Goal: Task Accomplishment & Management: Use online tool/utility

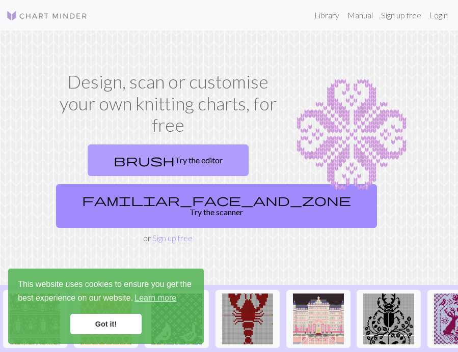
click at [193, 152] on link "brush Try the editor" at bounding box center [168, 161] width 161 height 32
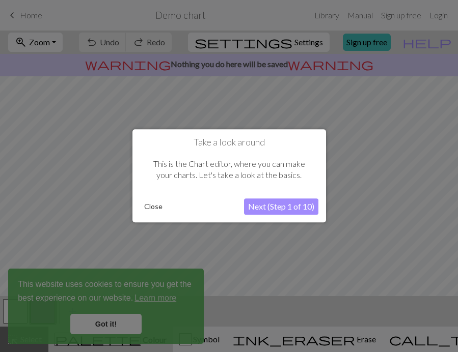
click at [274, 205] on button "Next (Step 1 of 10)" at bounding box center [281, 207] width 74 height 16
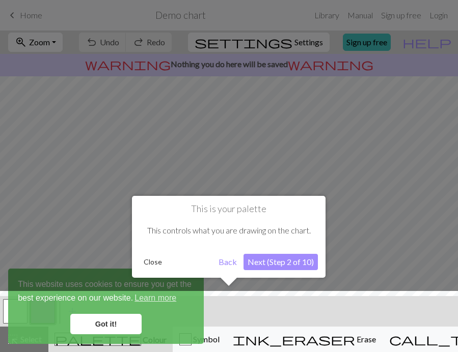
click at [268, 268] on button "Next (Step 2 of 10)" at bounding box center [280, 262] width 74 height 16
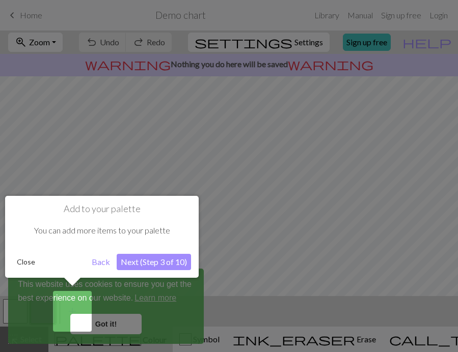
click at [183, 256] on button "Next (Step 3 of 10)" at bounding box center [154, 262] width 74 height 16
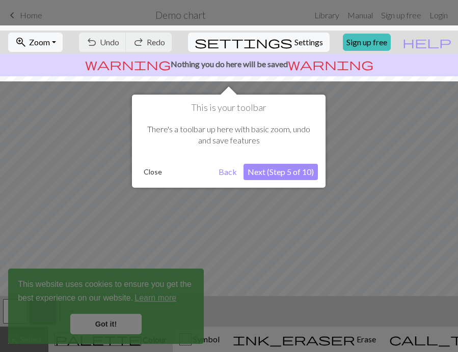
click at [272, 165] on button "Next (Step 5 of 10)" at bounding box center [280, 172] width 74 height 16
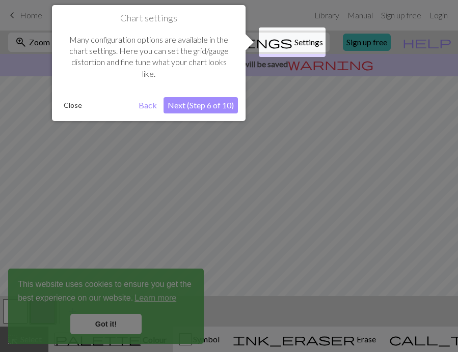
click at [217, 108] on button "Next (Step 6 of 10)" at bounding box center [200, 105] width 74 height 16
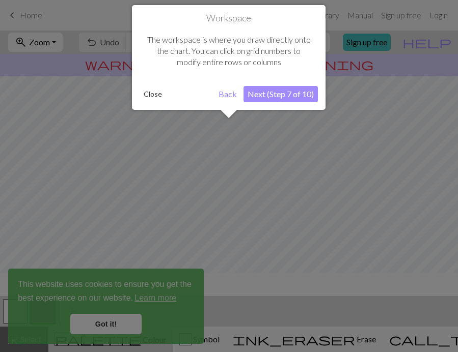
scroll to position [61, 0]
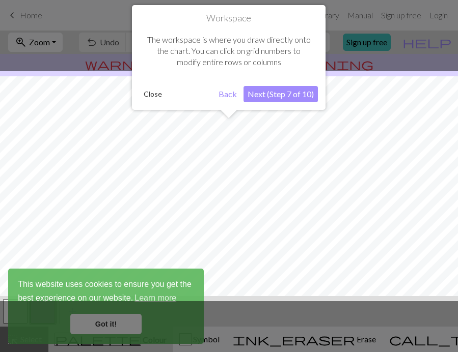
click at [268, 98] on button "Next (Step 7 of 10)" at bounding box center [280, 94] width 74 height 16
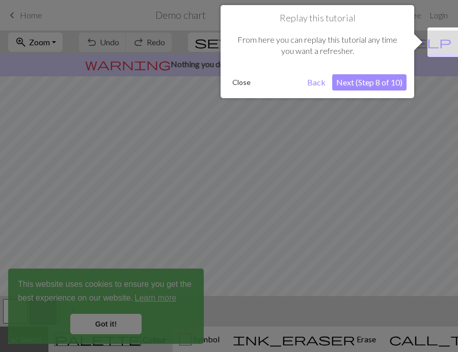
click at [362, 83] on button "Next (Step 8 of 10)" at bounding box center [369, 82] width 74 height 16
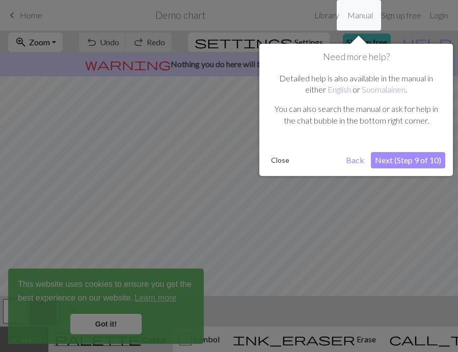
click at [405, 162] on button "Next (Step 9 of 10)" at bounding box center [408, 160] width 74 height 16
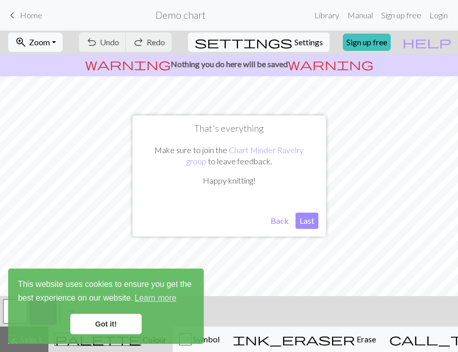
click at [306, 221] on button "Last" at bounding box center [306, 221] width 23 height 16
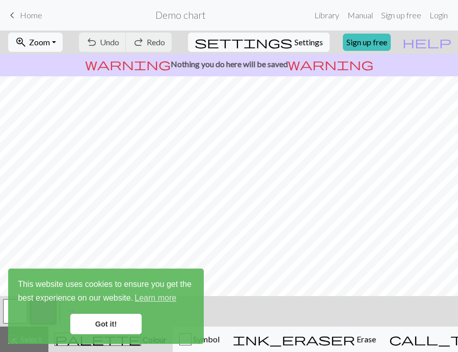
click at [97, 322] on link "Got it!" at bounding box center [105, 324] width 71 height 20
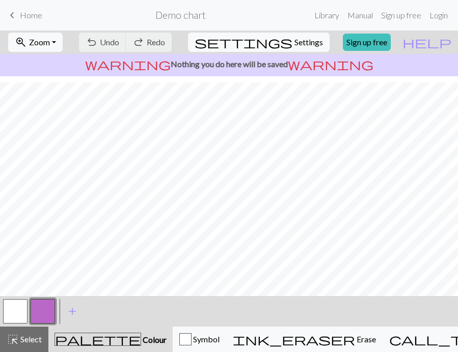
scroll to position [0, 0]
click at [294, 44] on span "Settings" at bounding box center [308, 42] width 29 height 12
select select "aran"
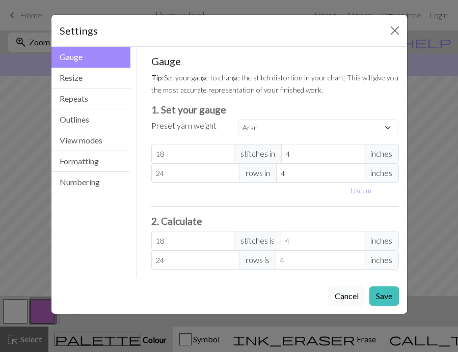
click at [352, 295] on button "Cancel" at bounding box center [346, 296] width 37 height 19
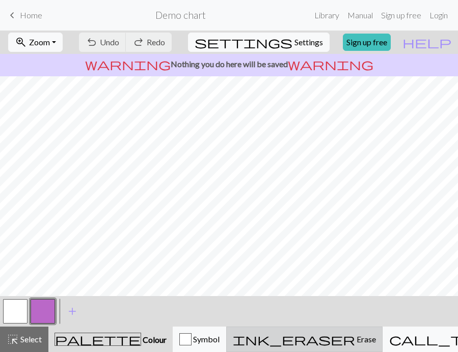
click at [311, 328] on button "ink_eraser Erase Erase" at bounding box center [304, 339] width 156 height 25
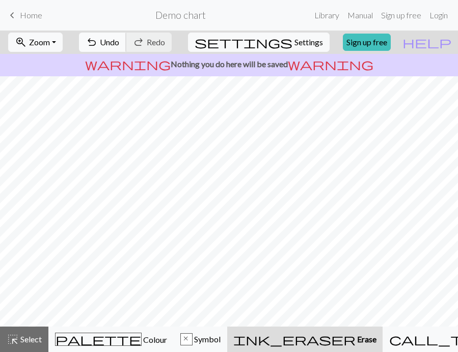
click at [98, 40] on span "undo" at bounding box center [92, 42] width 12 height 14
click at [359, 18] on link "Manual" at bounding box center [360, 15] width 34 height 20
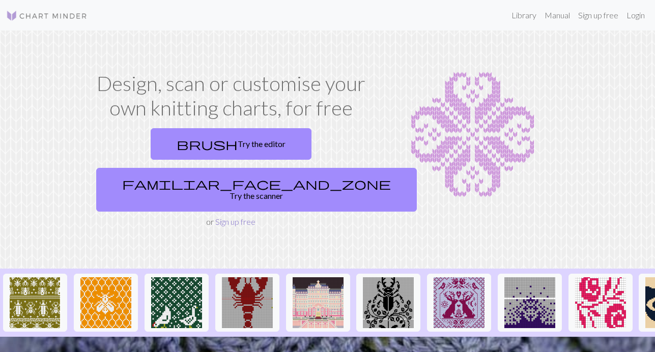
click at [225, 217] on link "Sign up free" at bounding box center [235, 222] width 40 height 10
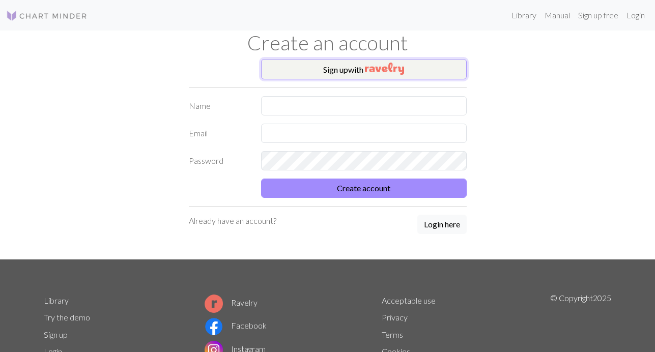
click at [357, 68] on button "Sign up with" at bounding box center [364, 69] width 206 height 20
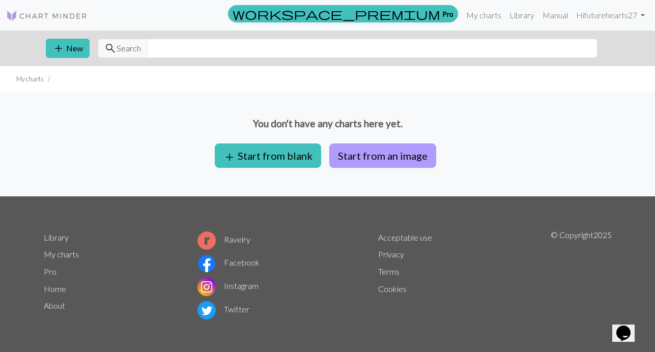
click at [398, 152] on button "Start from an image" at bounding box center [382, 156] width 107 height 24
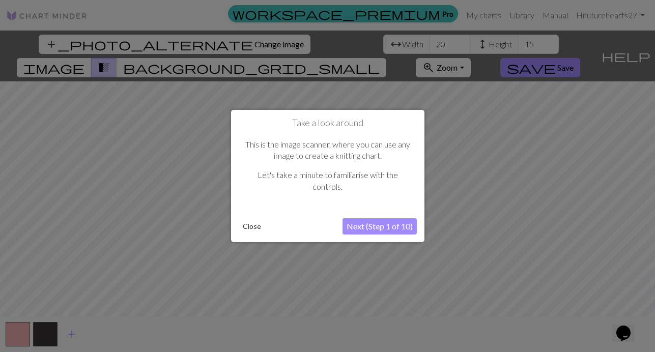
click at [365, 224] on button "Next (Step 1 of 10)" at bounding box center [380, 226] width 74 height 16
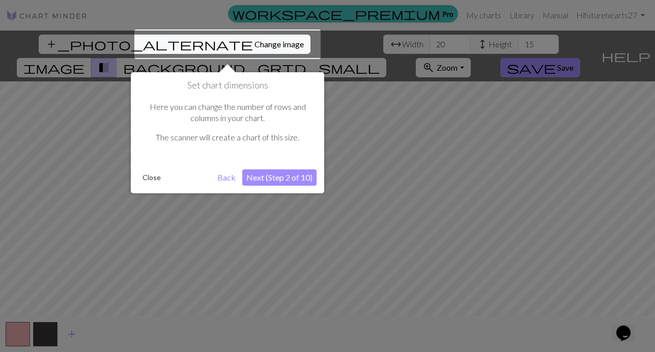
click at [277, 175] on button "Next (Step 2 of 10)" at bounding box center [279, 178] width 74 height 16
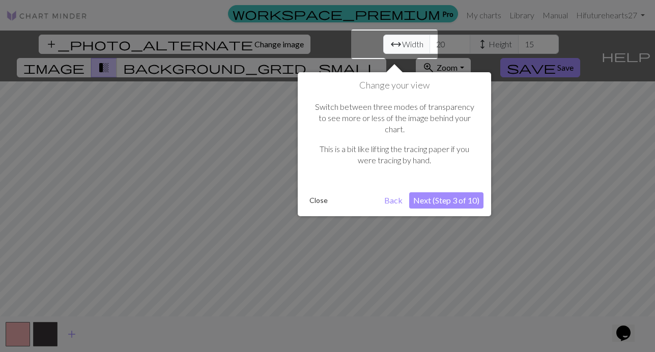
click at [459, 192] on button "Next (Step 3 of 10)" at bounding box center [446, 200] width 74 height 16
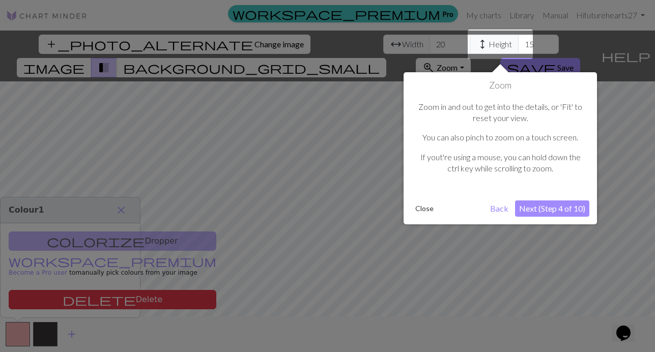
click at [537, 204] on button "Next (Step 4 of 10)" at bounding box center [552, 209] width 74 height 16
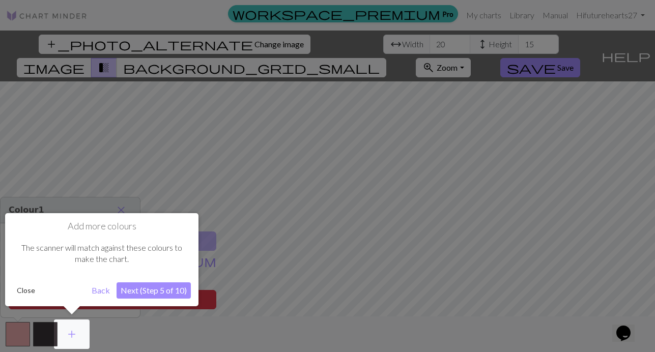
click at [141, 290] on button "Next (Step 5 of 10)" at bounding box center [154, 291] width 74 height 16
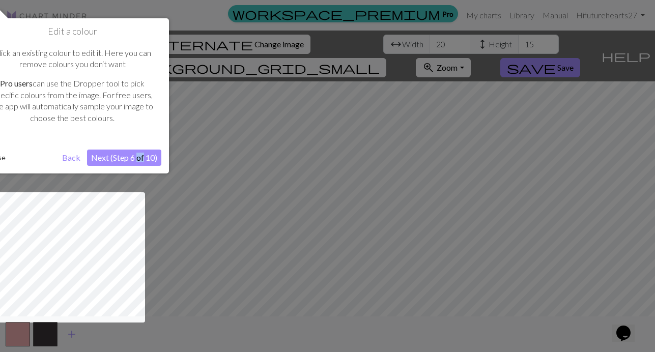
click at [107, 157] on button "Next (Step 6 of 10)" at bounding box center [124, 158] width 74 height 16
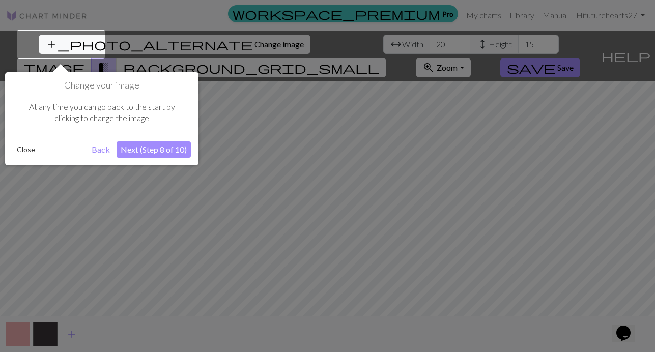
click at [145, 148] on button "Next (Step 8 of 10)" at bounding box center [154, 150] width 74 height 16
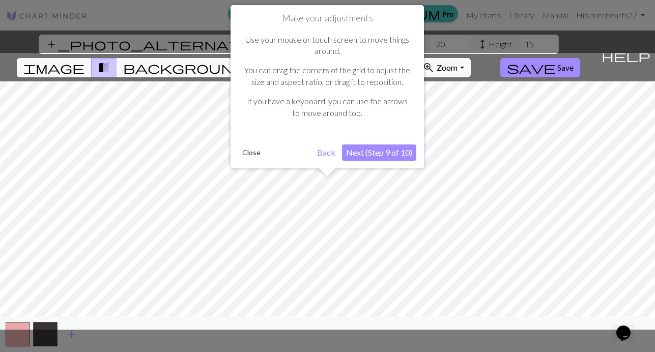
click at [374, 146] on button "Next (Step 9 of 10)" at bounding box center [379, 153] width 74 height 16
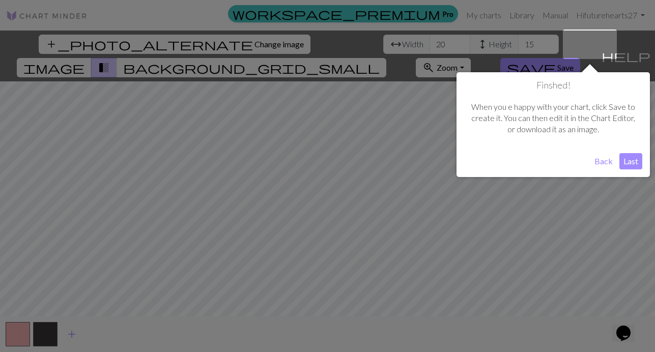
click at [630, 163] on button "Last" at bounding box center [631, 161] width 23 height 16
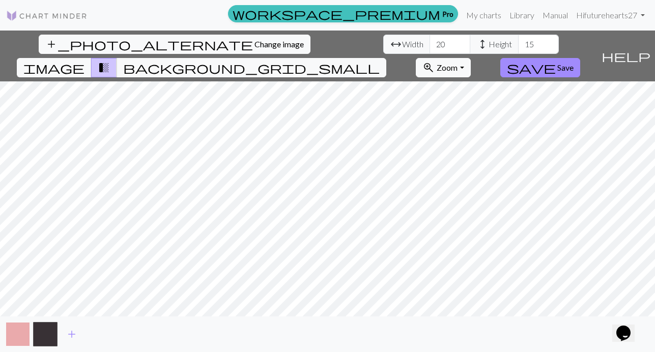
click at [22, 330] on button "button" at bounding box center [18, 334] width 24 height 24
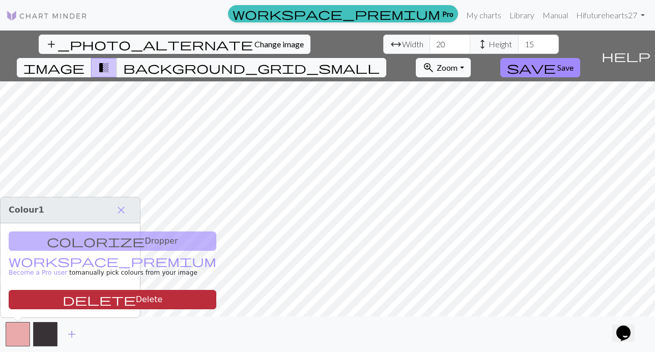
click at [88, 306] on button "delete Delete" at bounding box center [113, 299] width 208 height 19
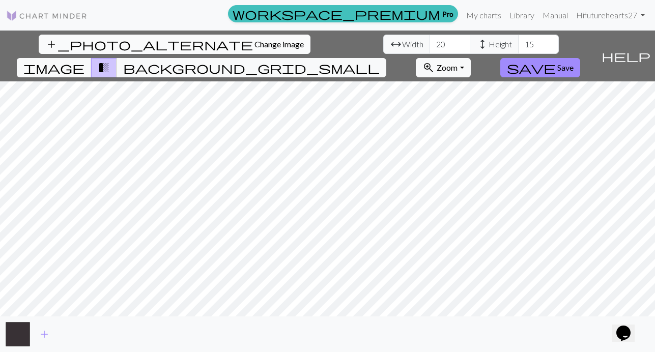
click at [255, 43] on span "Change image" at bounding box center [279, 44] width 49 height 10
click at [380, 61] on span "background_grid_small" at bounding box center [251, 68] width 257 height 14
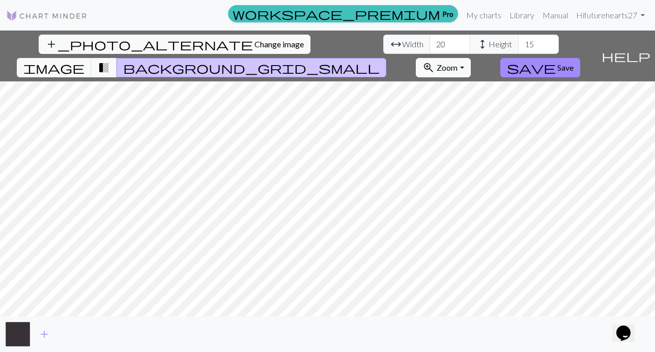
click at [380, 61] on span "background_grid_small" at bounding box center [251, 68] width 257 height 14
click at [85, 61] on span "image" at bounding box center [53, 68] width 61 height 14
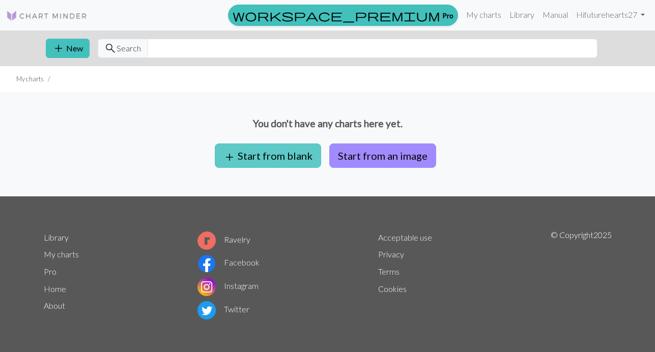
click at [271, 150] on button "add Start from blank" at bounding box center [268, 156] width 106 height 24
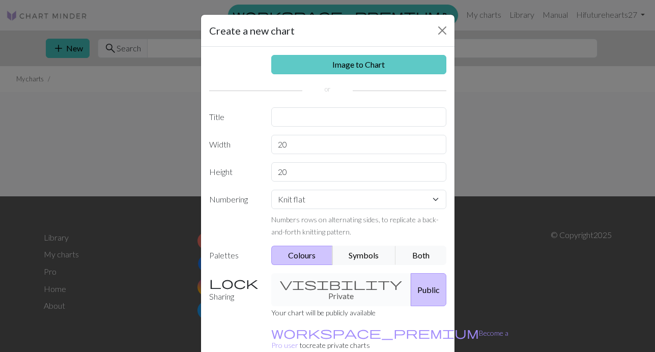
click at [369, 61] on link "Image to Chart" at bounding box center [358, 64] width 175 height 19
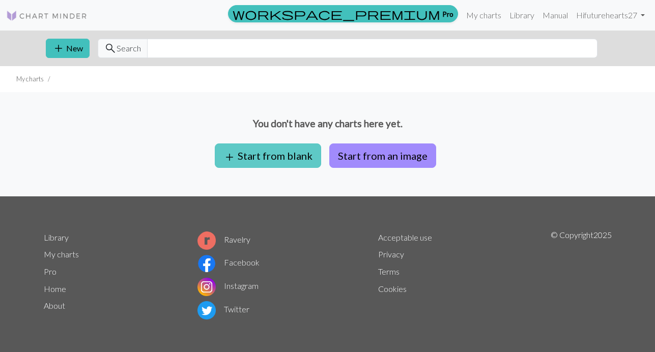
click at [263, 156] on button "add Start from blank" at bounding box center [268, 156] width 106 height 24
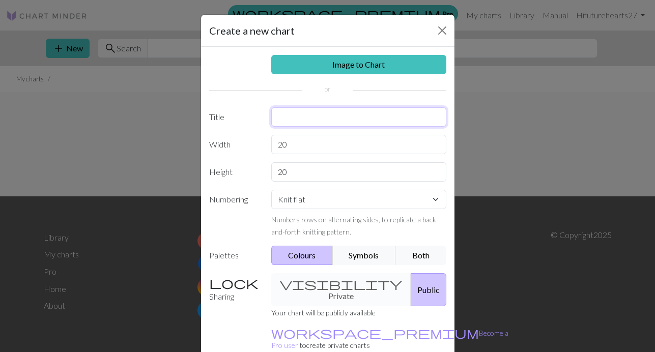
click at [286, 120] on input "text" at bounding box center [358, 116] width 175 height 19
type input "Kirby"
click at [321, 285] on div "visibility Private Public" at bounding box center [358, 289] width 187 height 33
click at [311, 281] on div "visibility Private Public" at bounding box center [358, 289] width 187 height 33
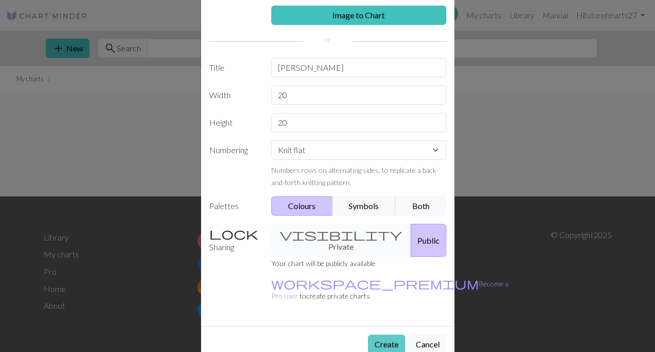
click at [390, 335] on button "Create" at bounding box center [386, 344] width 37 height 19
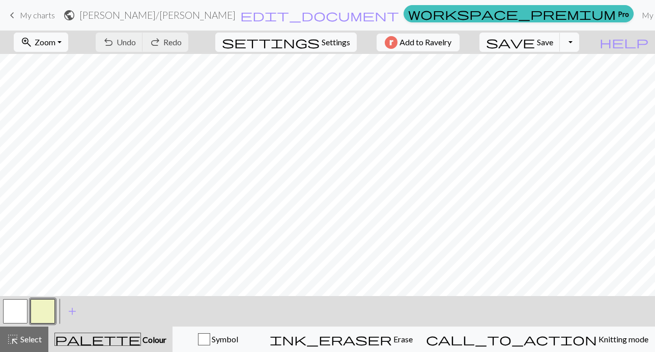
click at [50, 310] on button "button" at bounding box center [43, 311] width 24 height 24
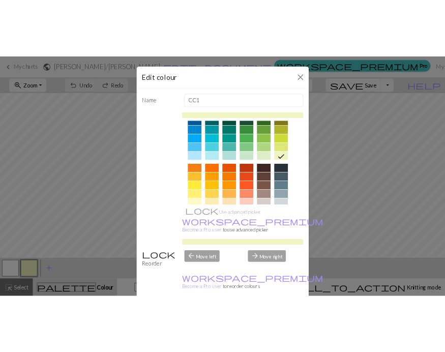
scroll to position [166, 0]
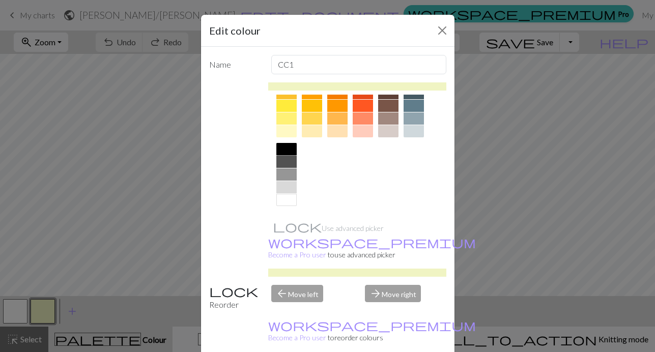
click at [291, 148] on div at bounding box center [286, 149] width 20 height 12
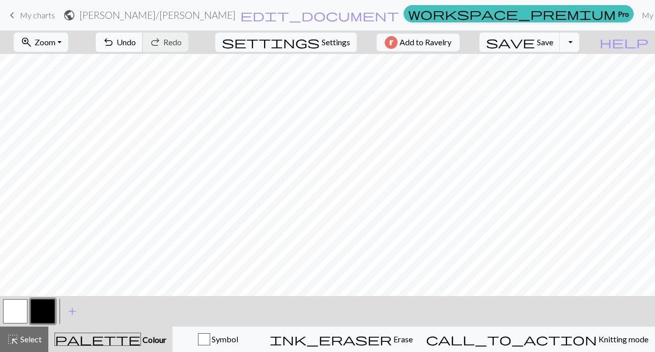
click at [136, 46] on span "Undo" at bounding box center [126, 42] width 19 height 10
click at [115, 40] on span "undo" at bounding box center [108, 42] width 12 height 14
click at [136, 45] on span "Undo" at bounding box center [126, 42] width 19 height 10
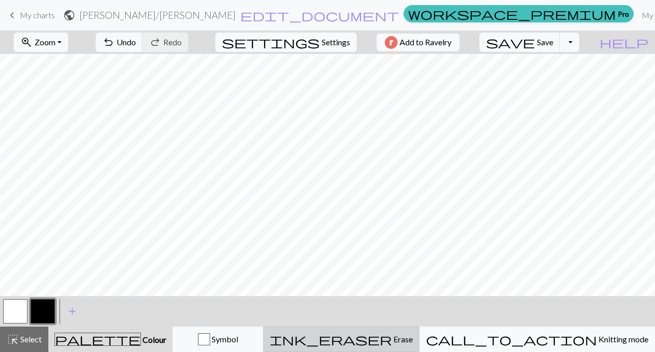
click at [410, 335] on div "ink_eraser Erase Erase" at bounding box center [341, 339] width 143 height 12
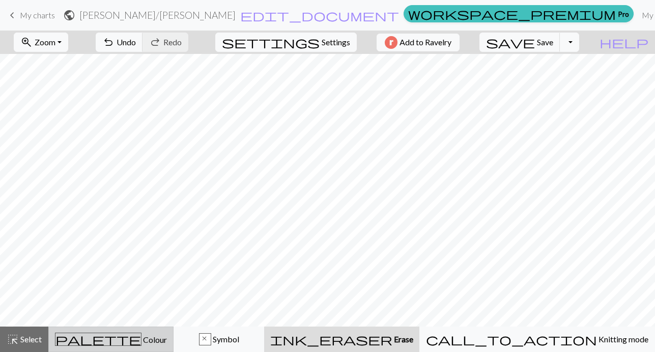
click at [153, 330] on button "palette Colour Colour" at bounding box center [110, 339] width 125 height 25
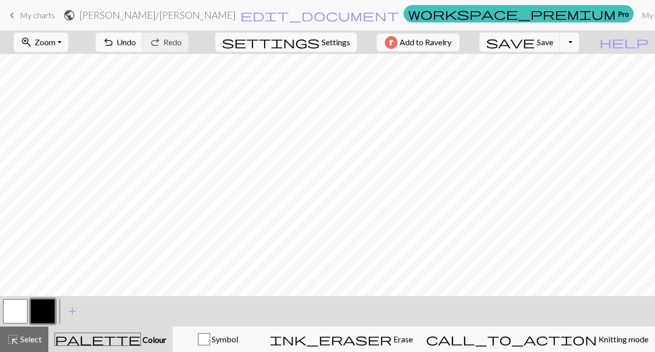
click at [11, 306] on button "button" at bounding box center [15, 311] width 24 height 24
click at [71, 310] on span "add" at bounding box center [72, 311] width 12 height 14
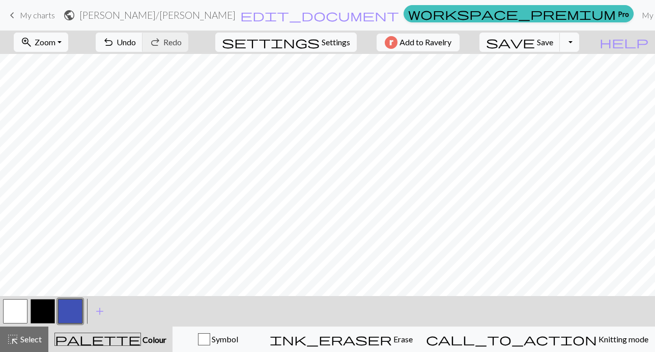
click at [45, 309] on button "button" at bounding box center [43, 311] width 24 height 24
click at [40, 312] on button "button" at bounding box center [43, 311] width 24 height 24
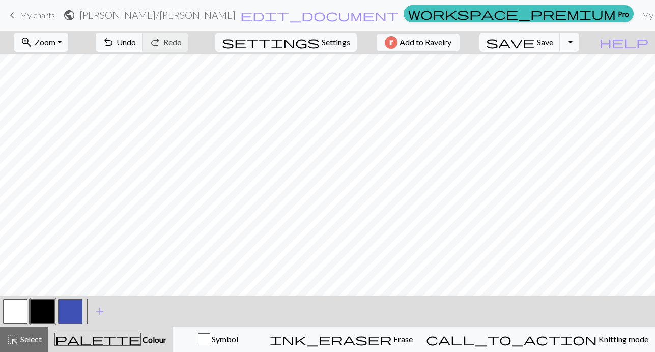
click at [14, 315] on button "button" at bounding box center [15, 311] width 24 height 24
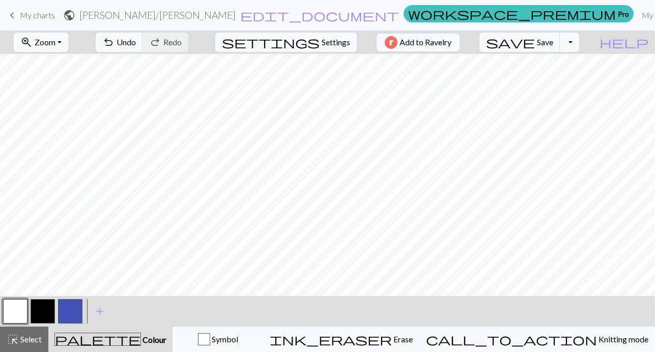
click at [78, 313] on button "button" at bounding box center [70, 311] width 24 height 24
click at [64, 317] on button "button" at bounding box center [70, 311] width 24 height 24
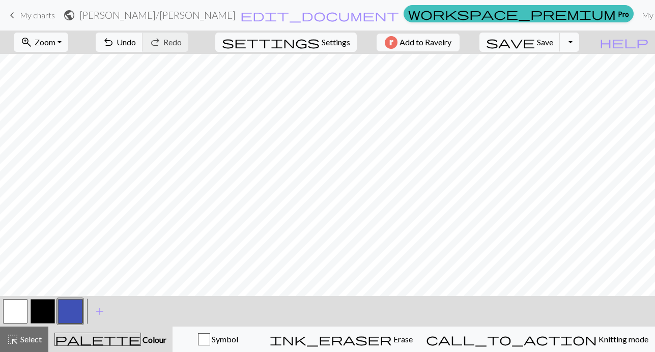
click at [39, 310] on button "button" at bounding box center [43, 311] width 24 height 24
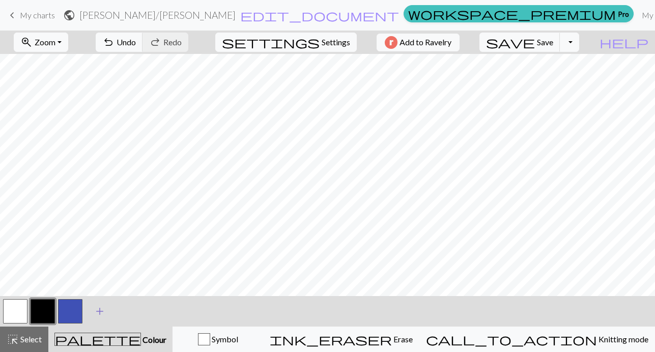
click at [100, 312] on span "add" at bounding box center [100, 311] width 12 height 14
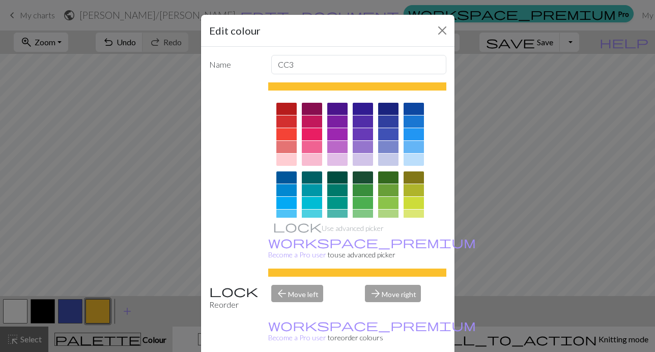
click at [312, 135] on div at bounding box center [312, 134] width 20 height 12
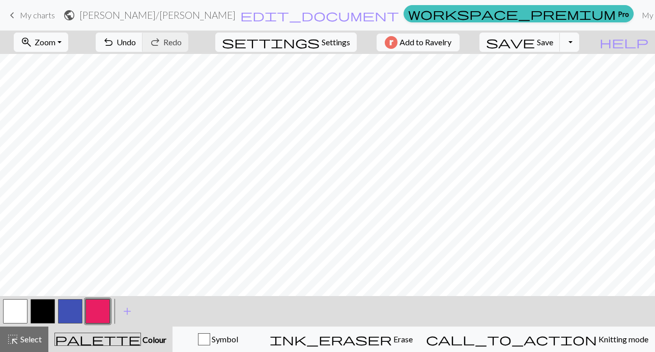
click at [41, 308] on button "button" at bounding box center [43, 311] width 24 height 24
click at [42, 305] on button "button" at bounding box center [43, 311] width 24 height 24
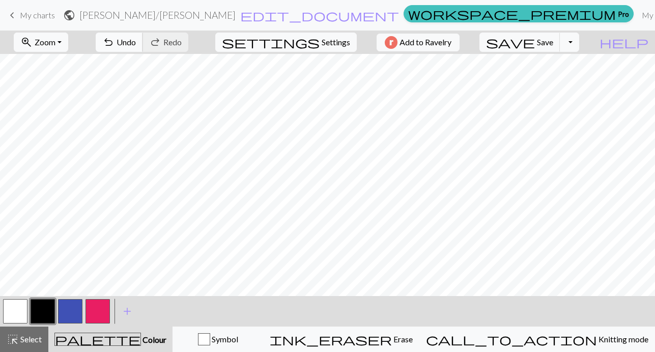
click at [143, 41] on button "undo Undo Undo" at bounding box center [119, 42] width 47 height 19
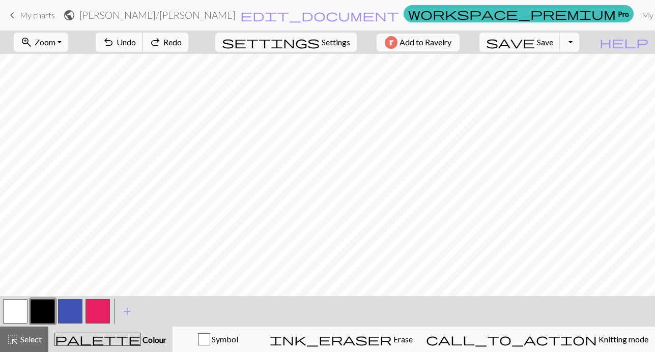
click at [143, 41] on button "undo Undo Undo" at bounding box center [119, 42] width 47 height 19
click at [136, 44] on span "Undo" at bounding box center [126, 42] width 19 height 10
click at [333, 41] on span "Settings" at bounding box center [336, 42] width 29 height 12
select select "aran"
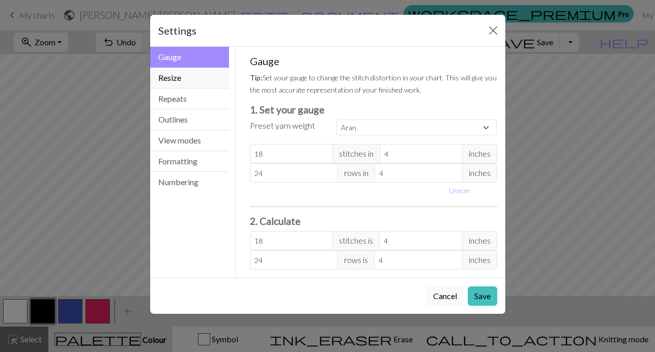
click at [210, 85] on button "Resize" at bounding box center [189, 78] width 79 height 21
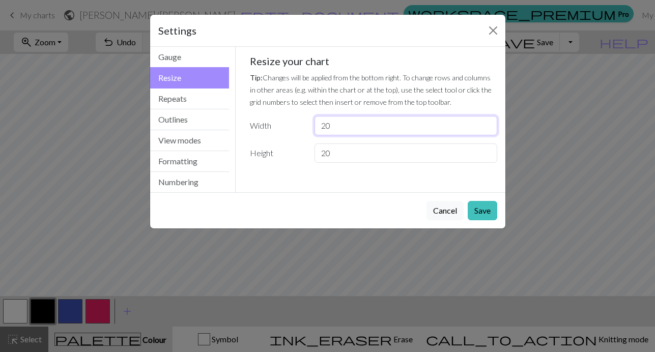
click at [328, 124] on input "20" at bounding box center [406, 125] width 182 height 19
type input "30"
click at [479, 205] on button "Save" at bounding box center [483, 210] width 30 height 19
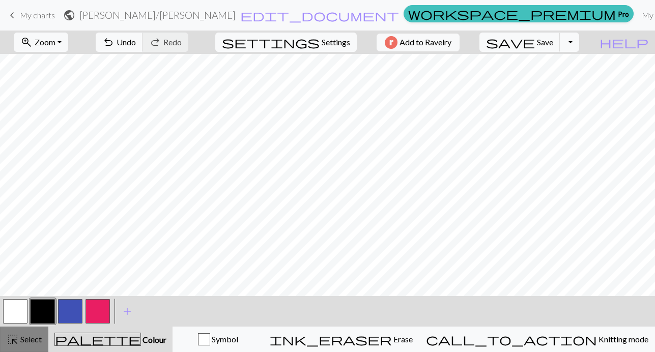
click at [26, 337] on span "Select" at bounding box center [30, 339] width 23 height 10
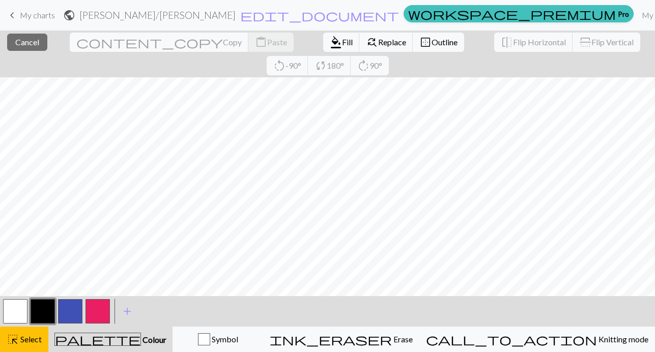
click at [98, 316] on button "button" at bounding box center [98, 311] width 24 height 24
click at [117, 342] on icon "palette" at bounding box center [97, 339] width 87 height 13
click at [105, 342] on span "palette" at bounding box center [98, 339] width 86 height 14
click at [103, 304] on button "button" at bounding box center [98, 311] width 24 height 24
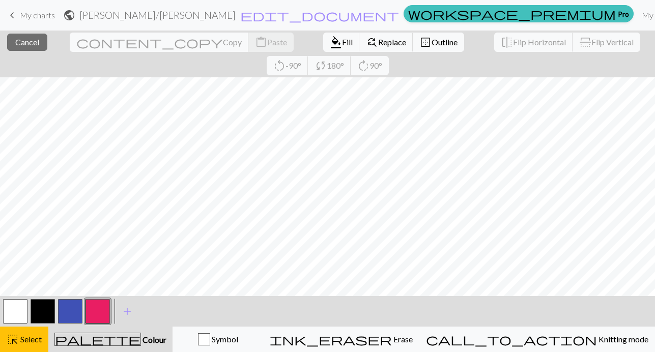
click at [152, 332] on button "palette Colour Colour" at bounding box center [110, 339] width 124 height 25
click at [141, 340] on span "Colour" at bounding box center [153, 340] width 25 height 10
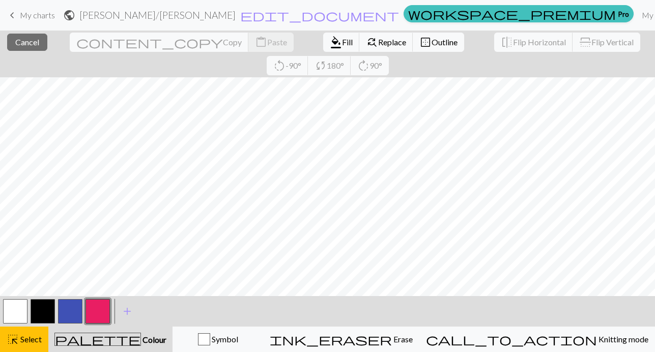
click at [141, 340] on span "Colour" at bounding box center [153, 340] width 25 height 10
click at [92, 313] on button "button" at bounding box center [98, 311] width 24 height 24
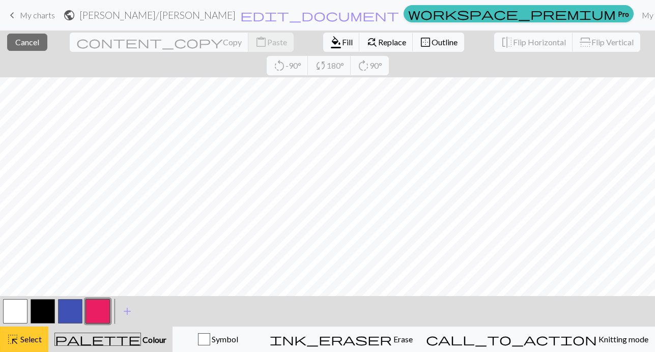
click at [29, 341] on span "Select" at bounding box center [30, 339] width 23 height 10
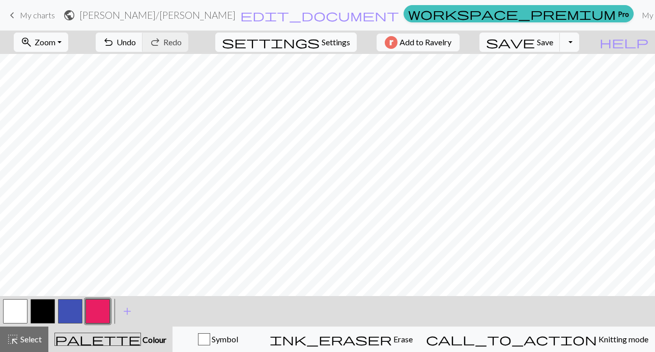
click at [322, 44] on span "Settings" at bounding box center [336, 42] width 29 height 12
select select "aran"
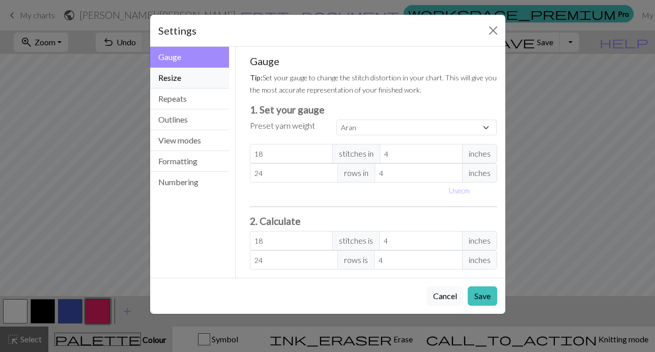
click at [223, 81] on button "Resize" at bounding box center [189, 78] width 79 height 21
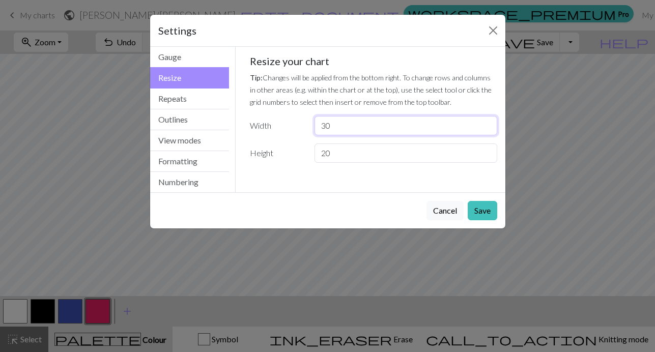
click at [325, 124] on input "30" at bounding box center [406, 125] width 182 height 19
type input "40"
click at [473, 215] on button "Save" at bounding box center [483, 210] width 30 height 19
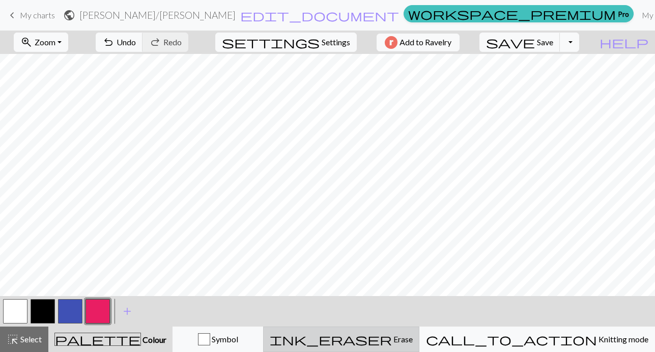
click at [392, 340] on span "ink_eraser" at bounding box center [331, 339] width 122 height 14
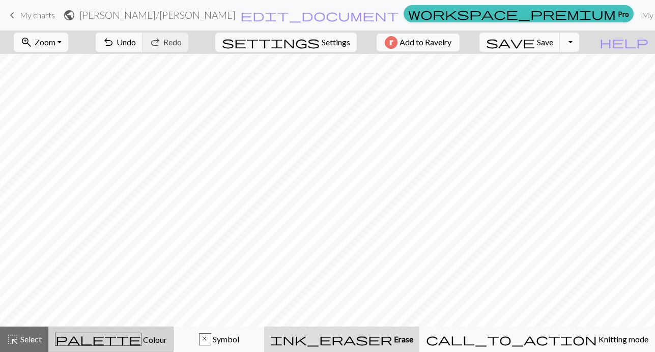
click at [126, 334] on div "palette Colour Colour" at bounding box center [111, 339] width 112 height 13
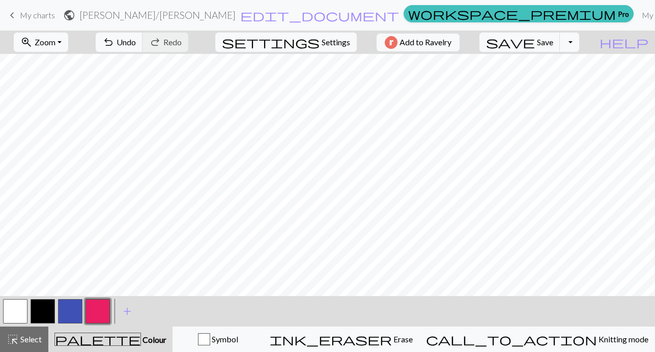
click at [20, 312] on button "button" at bounding box center [15, 311] width 24 height 24
click at [48, 308] on button "button" at bounding box center [43, 311] width 24 height 24
click at [47, 314] on button "button" at bounding box center [43, 311] width 24 height 24
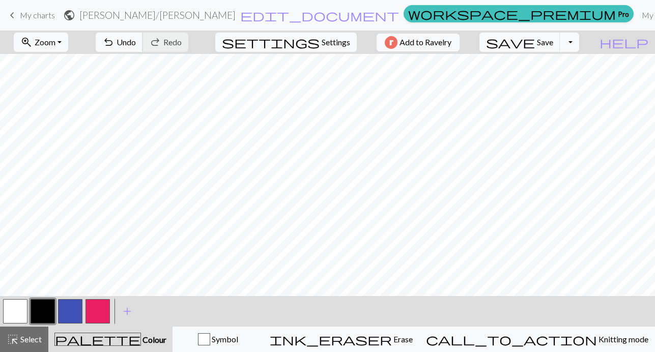
click at [115, 39] on span "undo" at bounding box center [108, 42] width 12 height 14
click at [20, 315] on button "button" at bounding box center [15, 311] width 24 height 24
click at [14, 309] on button "button" at bounding box center [15, 311] width 24 height 24
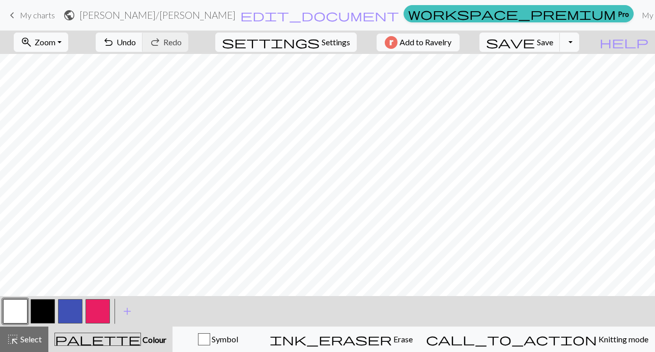
click at [74, 310] on button "button" at bounding box center [70, 311] width 24 height 24
click at [73, 310] on button "button" at bounding box center [70, 311] width 24 height 24
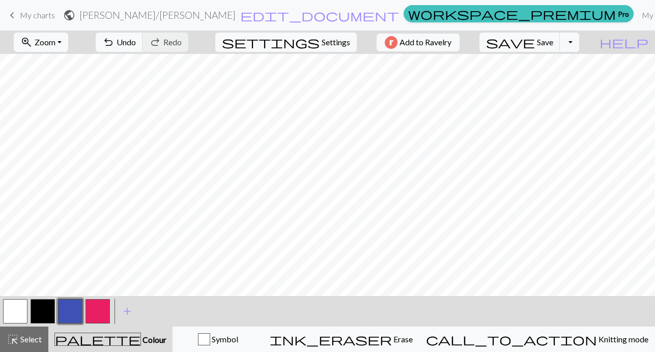
click at [93, 313] on button "button" at bounding box center [98, 311] width 24 height 24
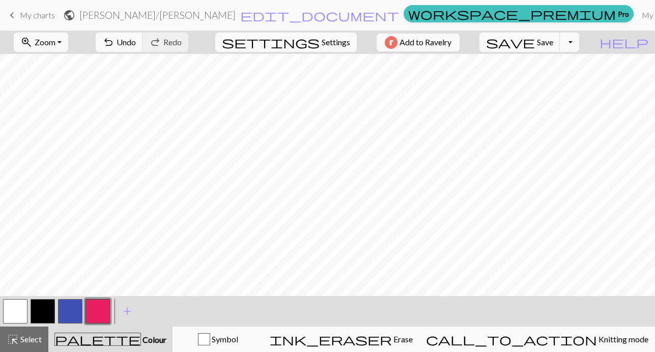
click at [19, 313] on button "button" at bounding box center [15, 311] width 24 height 24
click at [142, 37] on div "undo Undo Undo redo Redo Redo" at bounding box center [142, 42] width 108 height 23
click at [115, 39] on span "undo" at bounding box center [108, 42] width 12 height 14
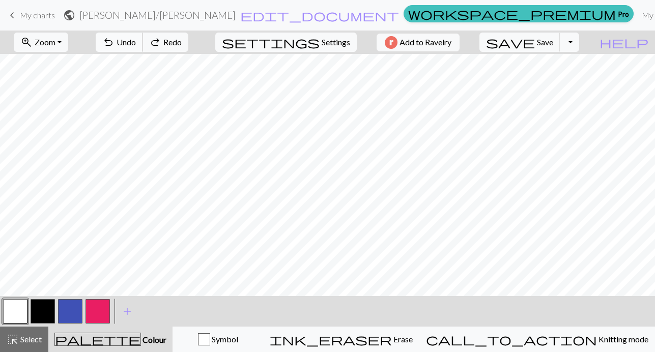
click at [115, 39] on span "undo" at bounding box center [108, 42] width 12 height 14
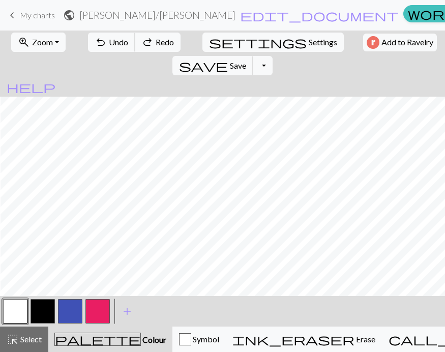
scroll to position [0, 130]
